Goal: Information Seeking & Learning: Learn about a topic

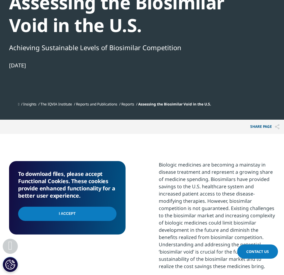
scroll to position [165, 0]
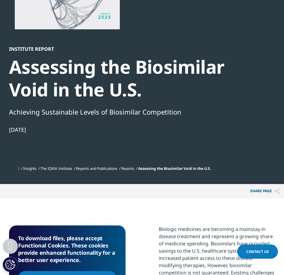
click at [181, 111] on div "Achieving Sustainable Levels of Biosimilar Competition" at bounding box center [138, 112] width 259 height 10
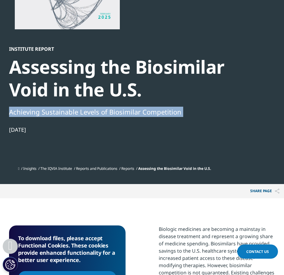
click at [181, 111] on div "Achieving Sustainable Levels of Biosimilar Competition" at bounding box center [138, 112] width 259 height 10
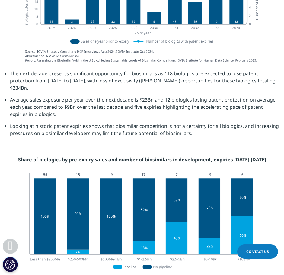
scroll to position [980, 0]
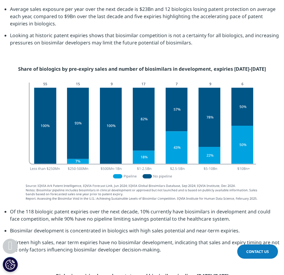
click at [81, 210] on li "Of the 118 biologic patent expiries over the next decade, 10% currently have bi…" at bounding box center [144, 217] width 269 height 19
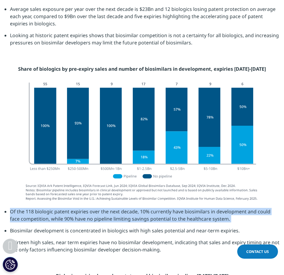
click at [81, 210] on li "Of the 118 biologic patent expiries over the next decade, 10% currently have bi…" at bounding box center [144, 217] width 269 height 19
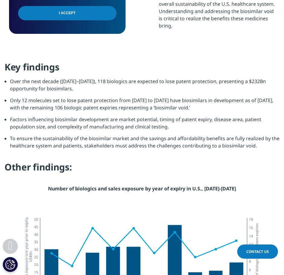
scroll to position [618, 0]
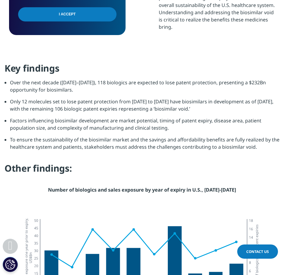
click at [90, 106] on li "Only 12 molecules set to lose patent protection from 2025 to 2034 have biosimil…" at bounding box center [144, 107] width 269 height 19
click at [90, 106] on li "Only 12 molecules set to lose patent protection from [DATE] to [DATE] have bios…" at bounding box center [144, 107] width 269 height 19
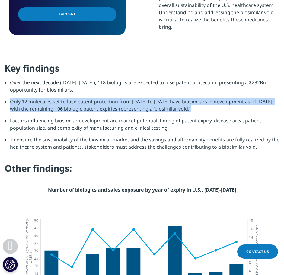
click at [90, 106] on li "Only 12 molecules set to lose patent protection from [DATE] to [DATE] have bios…" at bounding box center [144, 107] width 269 height 19
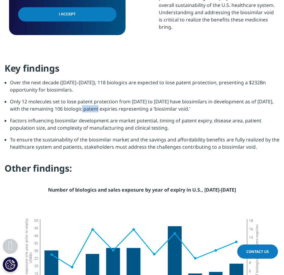
click at [90, 106] on li "Only 12 molecules set to lose patent protection from [DATE] to [DATE] have bios…" at bounding box center [144, 107] width 269 height 19
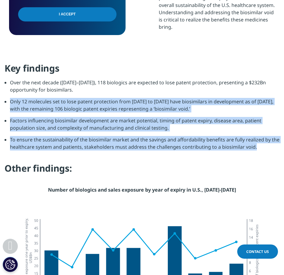
drag, startPoint x: 90, startPoint y: 106, endPoint x: 81, endPoint y: 140, distance: 35.1
click at [81, 140] on ul "Over the next decade (2025–2034), 118 biologics are expected to lose patent pro…" at bounding box center [142, 117] width 275 height 76
click at [81, 140] on li "To ensure the sustainability of the biosimilar market and the savings and affor…" at bounding box center [144, 145] width 269 height 19
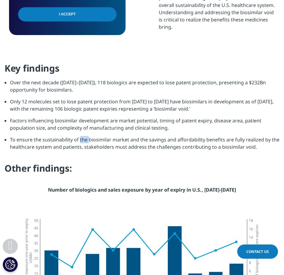
click at [81, 140] on li "To ensure the sustainability of the biosimilar market and the savings and affor…" at bounding box center [144, 145] width 269 height 19
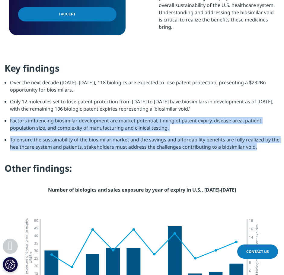
drag, startPoint x: 81, startPoint y: 140, endPoint x: 69, endPoint y: 126, distance: 18.6
click at [69, 126] on ul "Over the next decade (2025–2034), 118 biologics are expected to lose patent pro…" at bounding box center [142, 117] width 275 height 76
click at [69, 126] on li "Factors influencing biosimilar development are market potential, timing of pate…" at bounding box center [144, 126] width 269 height 19
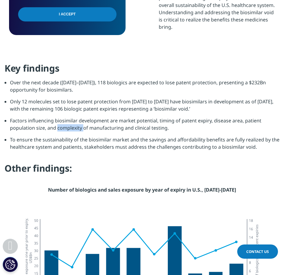
click at [69, 126] on li "Factors influencing biosimilar development are market potential, timing of pate…" at bounding box center [144, 126] width 269 height 19
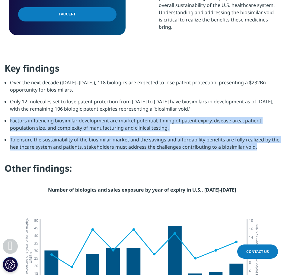
drag, startPoint x: 69, startPoint y: 126, endPoint x: 71, endPoint y: 147, distance: 21.5
click at [71, 147] on ul "Over the next decade (2025–2034), 118 biologics are expected to lose patent pro…" at bounding box center [142, 117] width 275 height 76
click at [71, 147] on li "To ensure the sustainability of the biosimilar market and the savings and affor…" at bounding box center [144, 145] width 269 height 19
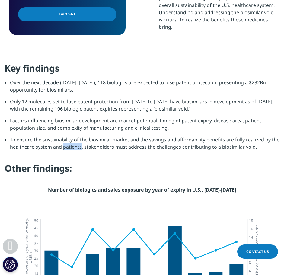
click at [71, 147] on li "To ensure the sustainability of the biosimilar market and the savings and affor…" at bounding box center [144, 145] width 269 height 19
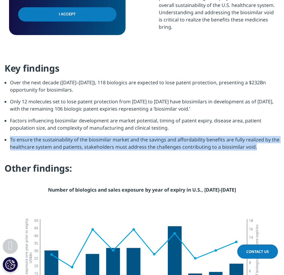
click at [71, 147] on li "To ensure the sustainability of the biosimilar market and the savings and affor…" at bounding box center [144, 145] width 269 height 19
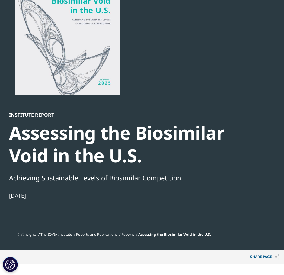
scroll to position [45, 0]
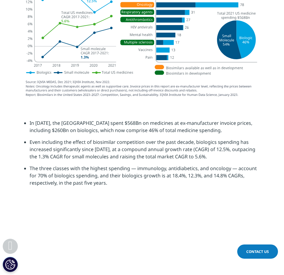
scroll to position [880, 0]
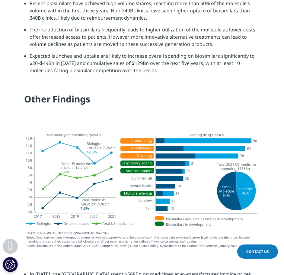
click at [151, 125] on img at bounding box center [142, 189] width 248 height 129
click at [147, 125] on img at bounding box center [142, 189] width 248 height 129
click at [140, 88] on section "Key Findings The U.S. biologics market has grown 12.5% annually on average over…" at bounding box center [142, 27] width 284 height 195
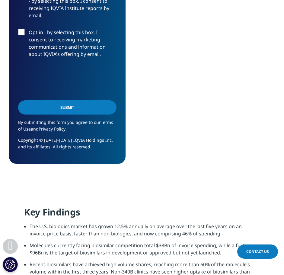
drag, startPoint x: 148, startPoint y: 100, endPoint x: 135, endPoint y: 57, distance: 44.6
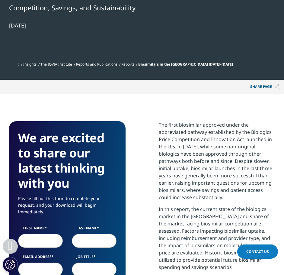
scroll to position [263, 0]
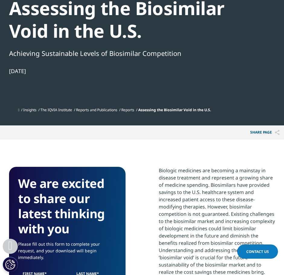
scroll to position [121, 0]
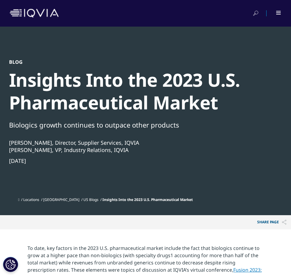
click at [185, 81] on div "Insights Into the 2023 U.S. Pharmaceutical Market" at bounding box center [141, 90] width 265 height 45
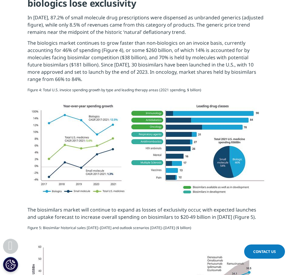
scroll to position [1056, 0]
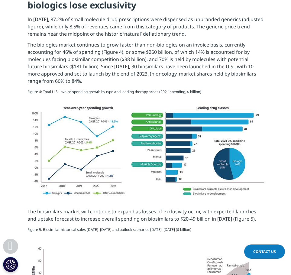
click at [139, 131] on img at bounding box center [145, 152] width 241 height 107
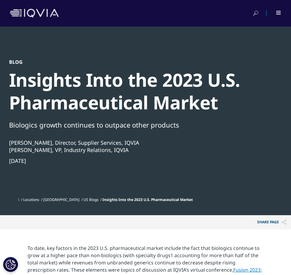
click at [244, 81] on div "Insights Into the 2023 U.S. Pharmaceutical Market" at bounding box center [141, 90] width 265 height 45
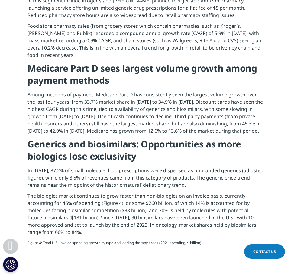
scroll to position [1116, 0]
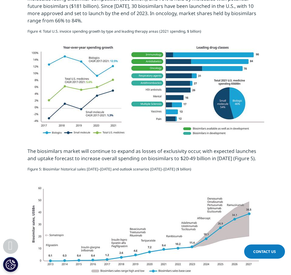
drag, startPoint x: 225, startPoint y: 127, endPoint x: 128, endPoint y: 160, distance: 102.6
click at [128, 160] on p "The biosimilars market will continue to expand as losses of exclusivity occur, …" at bounding box center [145, 156] width 236 height 18
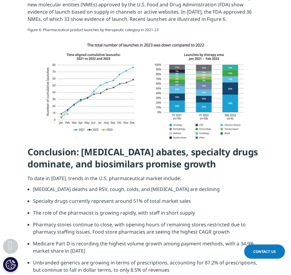
scroll to position [1509, 0]
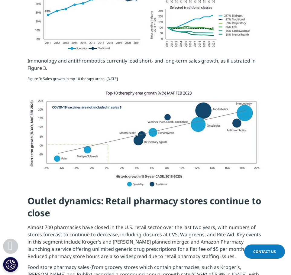
drag, startPoint x: 250, startPoint y: 151, endPoint x: 257, endPoint y: 87, distance: 64.3
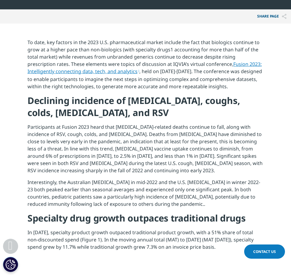
scroll to position [284, 0]
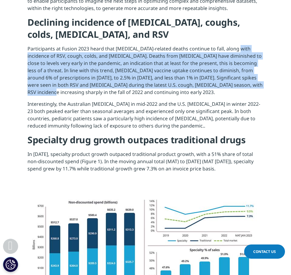
drag, startPoint x: 235, startPoint y: 48, endPoint x: 238, endPoint y: 88, distance: 40.0
click at [238, 88] on p "Participants at Fusion 2023 heard that COVID-19-related deaths continue to fall…" at bounding box center [145, 72] width 236 height 55
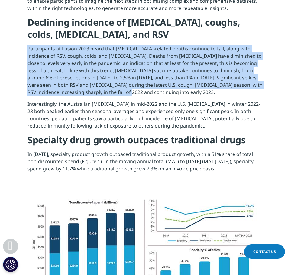
drag, startPoint x: 240, startPoint y: 93, endPoint x: 28, endPoint y: 46, distance: 217.4
click at [28, 46] on p "Participants at Fusion 2023 heard that COVID-19-related deaths continue to fall…" at bounding box center [145, 72] width 236 height 55
drag, startPoint x: 27, startPoint y: 47, endPoint x: 150, endPoint y: 96, distance: 132.1
click at [150, 96] on section "To date, key factors in the 2023 U.S. pharmaceutical market include the fact th…" at bounding box center [145, 68] width 291 height 246
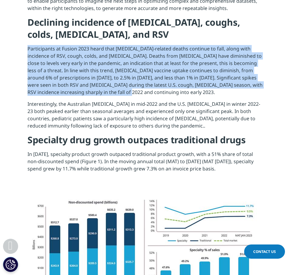
click at [150, 96] on p "Participants at Fusion 2023 heard that COVID-19-related deaths continue to fall…" at bounding box center [145, 72] width 236 height 55
drag, startPoint x: 150, startPoint y: 96, endPoint x: 30, endPoint y: 49, distance: 128.4
click at [30, 49] on p "Participants at Fusion 2023 heard that COVID-19-related deaths continue to fall…" at bounding box center [145, 72] width 236 height 55
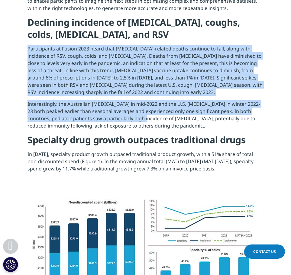
drag, startPoint x: 30, startPoint y: 49, endPoint x: 130, endPoint y: 118, distance: 121.4
click at [130, 118] on div "To date, key factors in the 2023 U.S. pharmaceutical market include the fact th…" at bounding box center [145, 68] width 236 height 216
click at [130, 118] on p "Interestingly, the Australian flu season in mid-2022 and the U.S. flu season in…" at bounding box center [145, 116] width 236 height 33
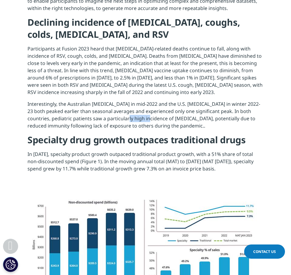
click at [130, 118] on p "Interestingly, the Australian flu season in mid-2022 and the U.S. flu season in…" at bounding box center [145, 116] width 236 height 33
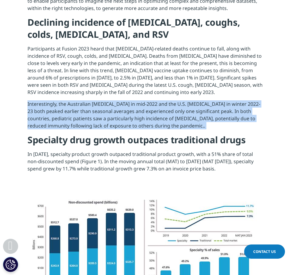
click at [130, 118] on p "Interestingly, the Australian flu season in mid-2022 and the U.S. flu season in…" at bounding box center [145, 116] width 236 height 33
click at [124, 117] on p "Interestingly, the Australian flu season in mid-2022 and the U.S. flu season in…" at bounding box center [145, 116] width 236 height 33
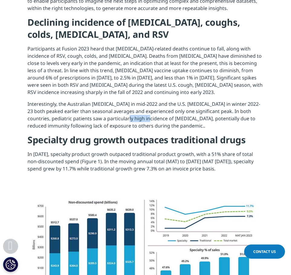
click at [124, 117] on p "Interestingly, the Australian flu season in mid-2022 and the U.S. flu season in…" at bounding box center [145, 116] width 236 height 33
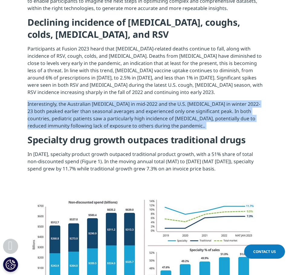
click at [124, 117] on p "Interestingly, the Australian flu season in mid-2022 and the U.S. flu season in…" at bounding box center [145, 116] width 236 height 33
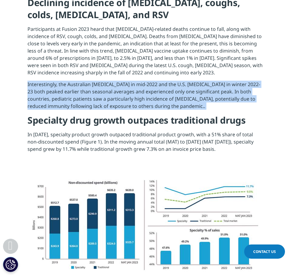
scroll to position [314, 0]
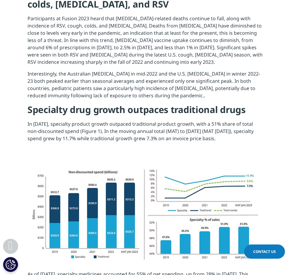
click at [124, 116] on h4 "Specialty drug growth outpaces traditional drugs" at bounding box center [145, 111] width 236 height 17
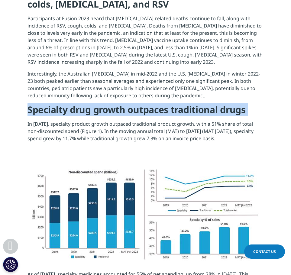
click at [124, 116] on h4 "Specialty drug growth outpaces traditional drugs" at bounding box center [145, 111] width 236 height 17
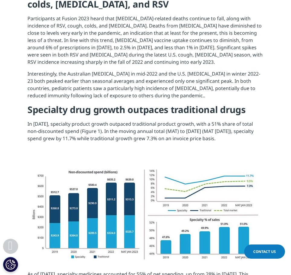
click at [123, 125] on p "In 2022, specialty product growth outpaced traditional product growth, with a 5…" at bounding box center [145, 133] width 236 height 26
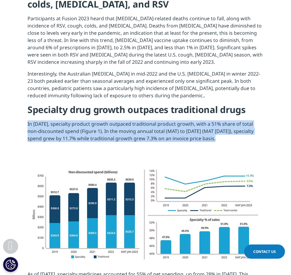
click at [123, 125] on p "In 2022, specialty product growth outpaced traditional product growth, with a 5…" at bounding box center [145, 133] width 236 height 26
click at [111, 125] on p "In 2022, specialty product growth outpaced traditional product growth, with a 5…" at bounding box center [145, 133] width 236 height 26
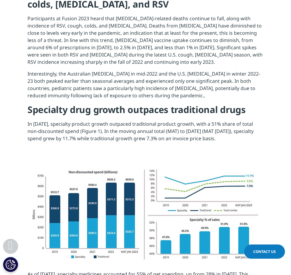
click at [111, 125] on p "In 2022, specialty product growth outpaced traditional product growth, with a 5…" at bounding box center [145, 133] width 236 height 26
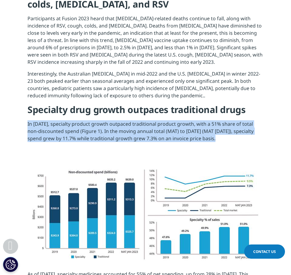
click at [111, 125] on p "In 2022, specialty product growth outpaced traditional product growth, with a 5…" at bounding box center [145, 133] width 236 height 26
click at [100, 127] on p "In 2022, specialty product growth outpaced traditional product growth, with a 5…" at bounding box center [145, 133] width 236 height 26
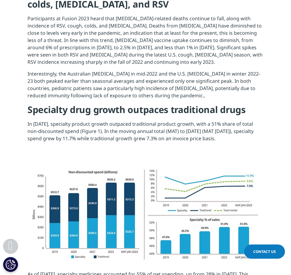
click at [149, 96] on p "Interestingly, the Australian flu season in mid-2022 and the U.S. flu season in…" at bounding box center [145, 86] width 236 height 33
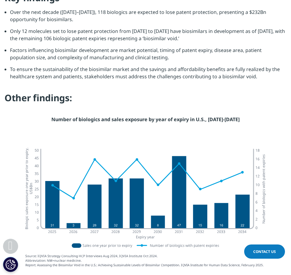
scroll to position [815, 0]
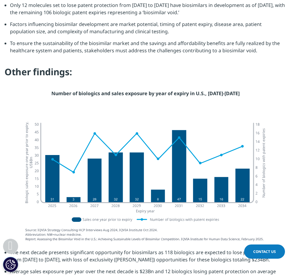
click at [63, 97] on p "Number of biologics and sales exposure by year of expiry in U.S., [DATE]-[DATE]" at bounding box center [145, 96] width 281 height 12
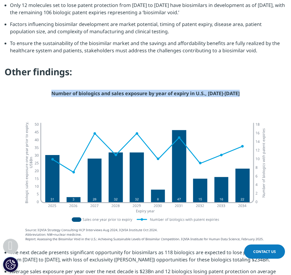
click at [63, 97] on p "Number of biologics and sales exposure by year of expiry in U.S., [DATE]-[DATE]" at bounding box center [145, 96] width 281 height 12
click at [63, 97] on p "Number of biologics and sales exposure by year of expiry in U.S., 2025-2034" at bounding box center [145, 96] width 281 height 12
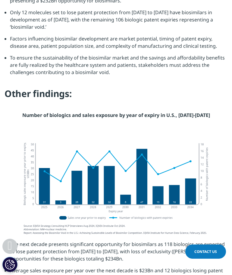
scroll to position [516, 214]
click at [135, 68] on li "To ensure the sustainability of the biosimilar market and the savings and affor…" at bounding box center [119, 67] width 218 height 26
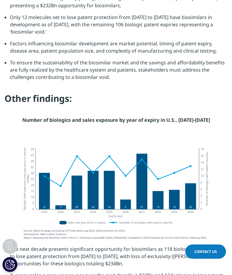
scroll to position [955, 0]
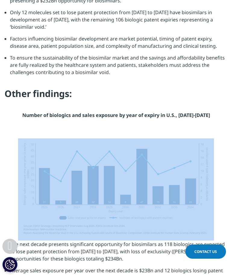
drag, startPoint x: 220, startPoint y: 195, endPoint x: 16, endPoint y: 159, distance: 207.1
click at [16, 159] on div at bounding box center [116, 189] width 214 height 102
click at [6, 159] on section at bounding box center [116, 189] width 232 height 102
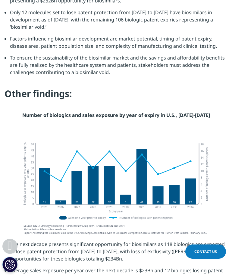
click at [83, 126] on section "Key findings Over the next decade (2025–2034), 118 biologics are expected to lo…" at bounding box center [116, 55] width 232 height 165
click at [81, 155] on img at bounding box center [116, 188] width 196 height 101
drag, startPoint x: 81, startPoint y: 155, endPoint x: 74, endPoint y: 149, distance: 9.9
click at [74, 149] on img at bounding box center [116, 188] width 196 height 101
click at [93, 190] on img at bounding box center [116, 188] width 196 height 101
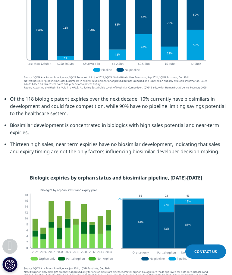
scroll to position [1287, 0]
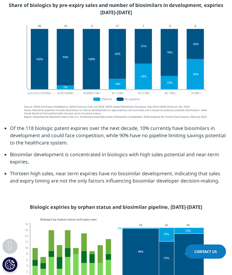
click at [199, 35] on img at bounding box center [116, 72] width 196 height 103
click at [20, 34] on img at bounding box center [116, 72] width 196 height 103
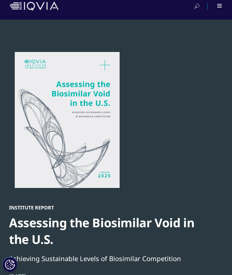
scroll to position [0, 0]
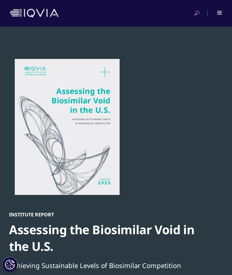
scroll to position [516, 214]
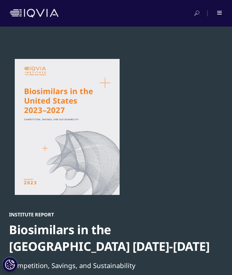
click at [162, 85] on div "Institute Report Biosimilars in the [GEOGRAPHIC_DATA] [DATE]-[DATE] Competition…" at bounding box center [112, 187] width 207 height 257
click at [168, 86] on div "Institute Report Biosimilars in the [GEOGRAPHIC_DATA] [DATE]-[DATE] Competition…" at bounding box center [112, 187] width 207 height 257
click at [220, 12] on span at bounding box center [220, 12] width 5 height 1
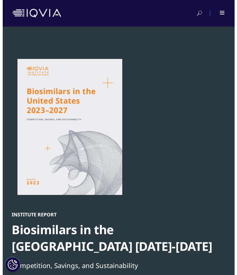
scroll to position [3, 3]
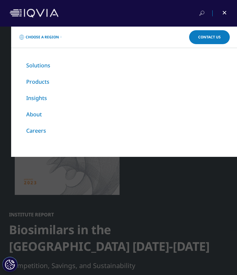
click at [220, 12] on div at bounding box center [221, 13] width 14 height 6
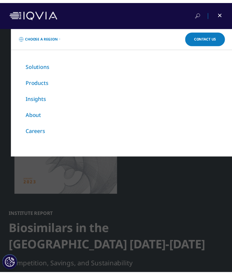
scroll to position [370, 214]
